Goal: Task Accomplishment & Management: Manage account settings

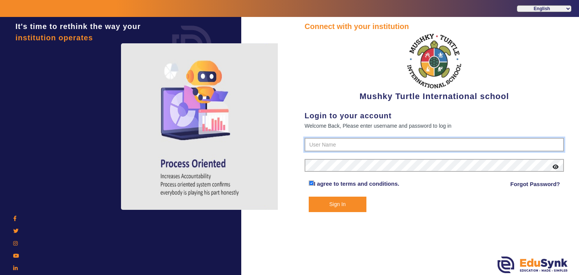
click at [355, 149] on input "text" at bounding box center [434, 145] width 259 height 14
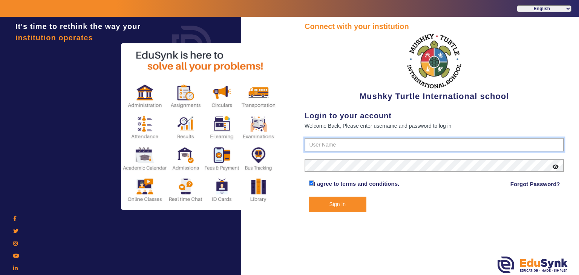
type input "6354922771"
click at [329, 201] on button "Sign In" at bounding box center [338, 204] width 58 height 15
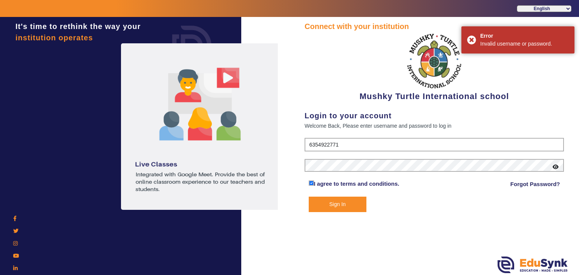
click at [557, 167] on icon at bounding box center [556, 166] width 6 height 5
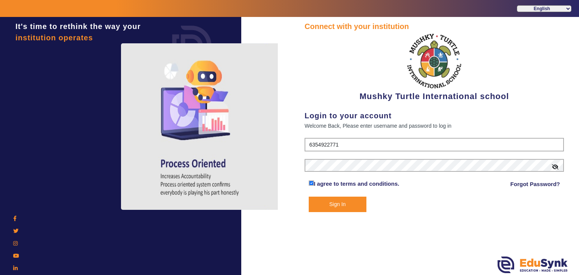
click at [339, 205] on button "Sign In" at bounding box center [338, 204] width 58 height 15
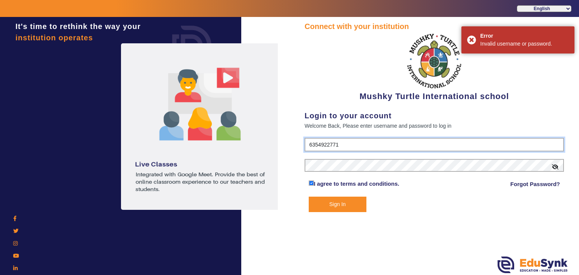
click at [359, 148] on input "6354922771" at bounding box center [434, 145] width 259 height 14
drag, startPoint x: 350, startPoint y: 147, endPoint x: 290, endPoint y: 147, distance: 59.9
click at [290, 147] on div "Connect with your institution Mushky Turtle International school Login to your …" at bounding box center [433, 147] width 289 height 260
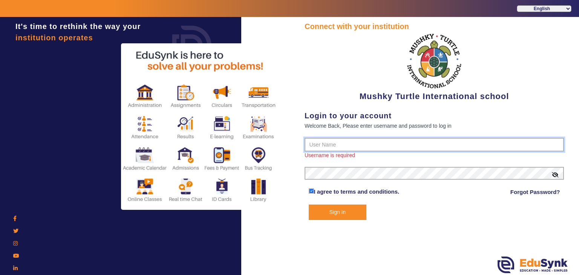
click at [349, 146] on input "text" at bounding box center [434, 145] width 259 height 14
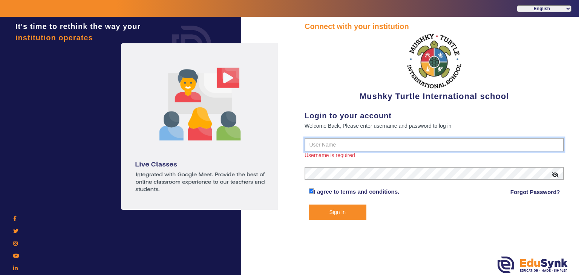
type input "9950605811"
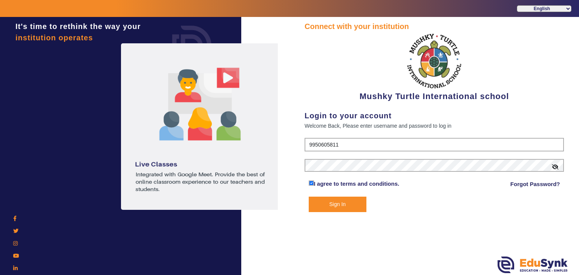
click at [342, 199] on button "Sign In" at bounding box center [338, 204] width 58 height 15
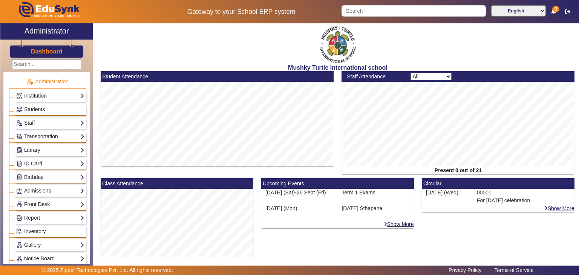
click at [37, 90] on div "Institution Institution Details Session Configuration Classes/Batches Subjects" at bounding box center [50, 96] width 71 height 12
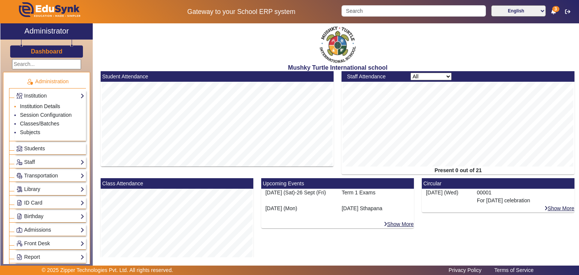
click at [38, 104] on link "Institution Details" at bounding box center [40, 106] width 40 height 6
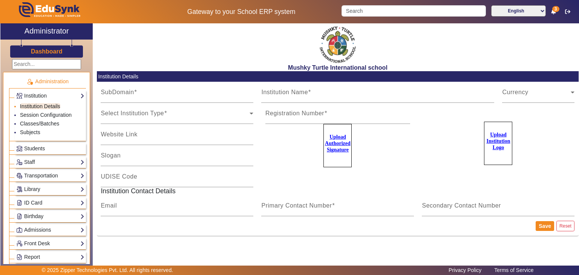
type input "MushkyTurtleJai"
type input "Mushky Turtle International school"
type input "NA"
type input "[EMAIL_ADDRESS][DOMAIN_NAME]"
type input "9950605811"
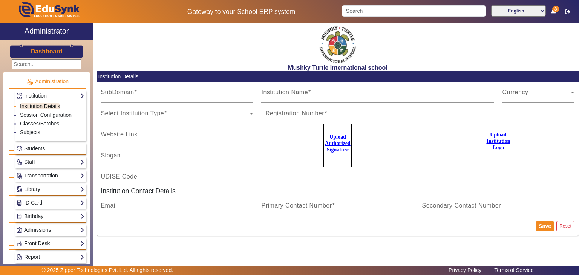
type input "8094001000"
